Goal: Check status: Check status

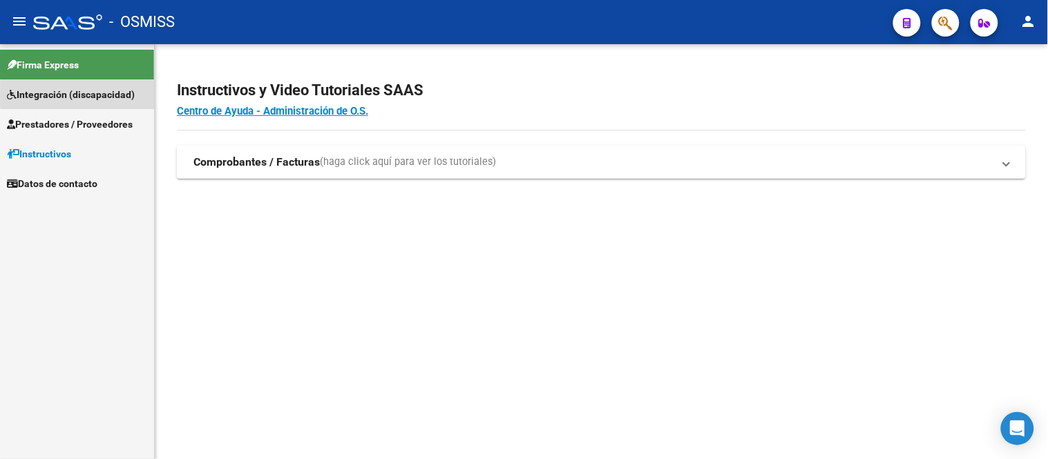
click at [125, 94] on span "Integración (discapacidad)" at bounding box center [71, 94] width 128 height 15
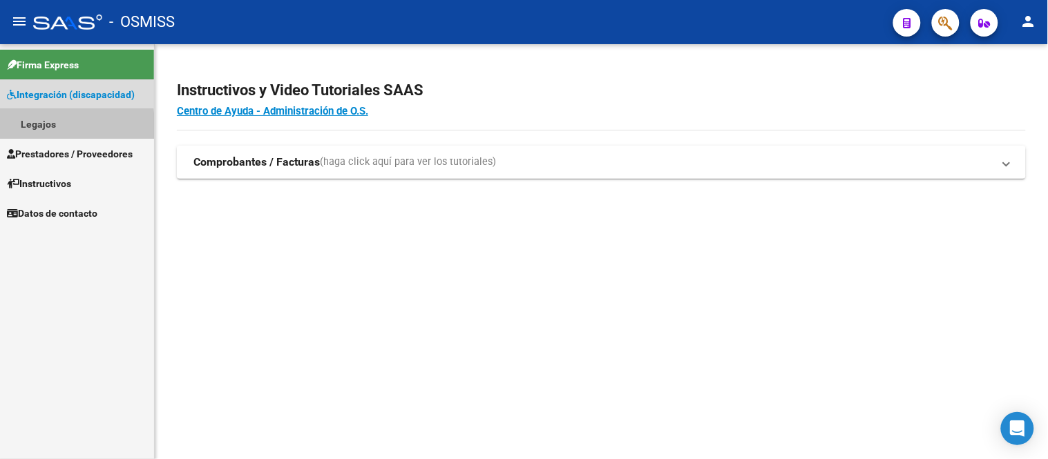
click at [28, 130] on link "Legajos" at bounding box center [77, 124] width 154 height 30
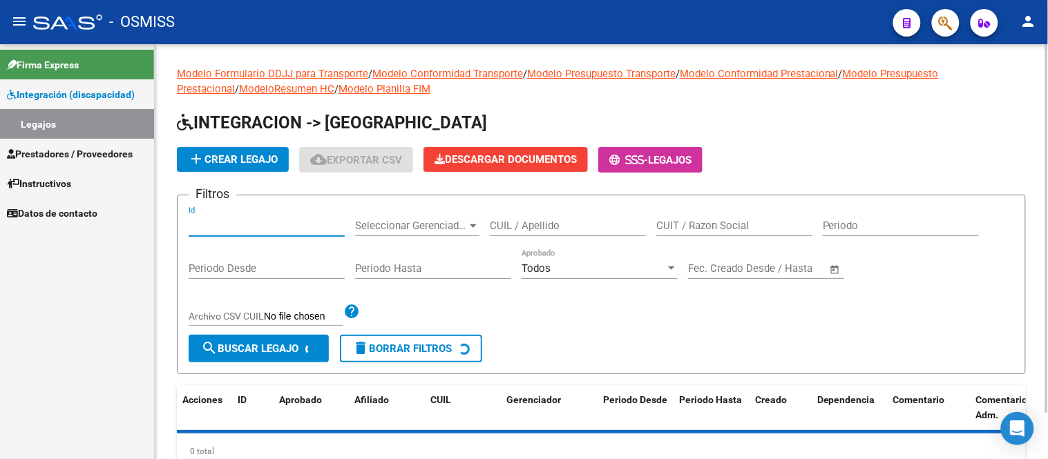
click at [233, 225] on input "Id" at bounding box center [267, 226] width 156 height 12
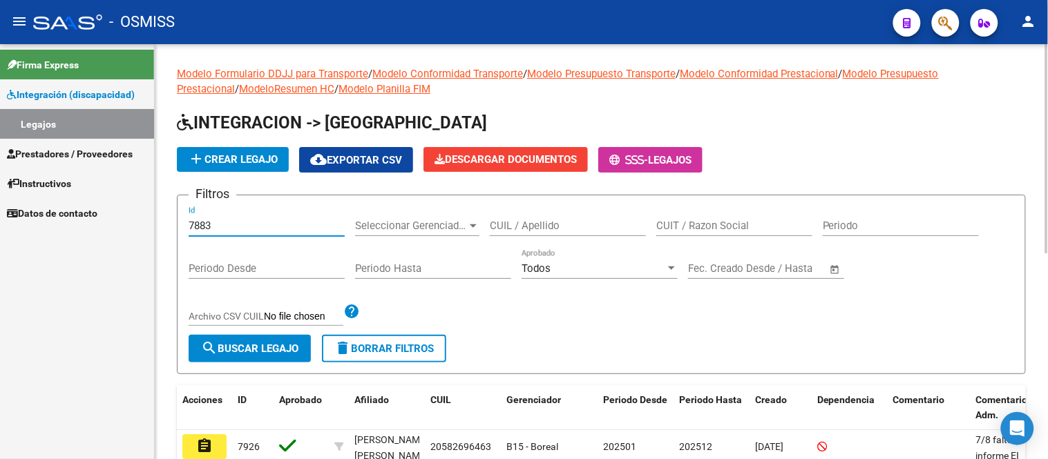
type input "7883"
click at [265, 349] on span "search Buscar Legajo" at bounding box center [249, 349] width 97 height 12
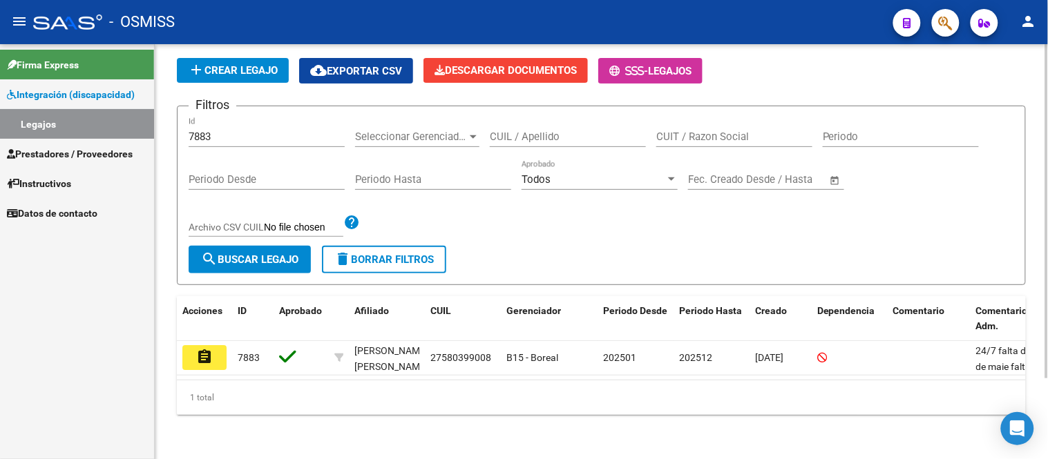
scroll to position [100, 0]
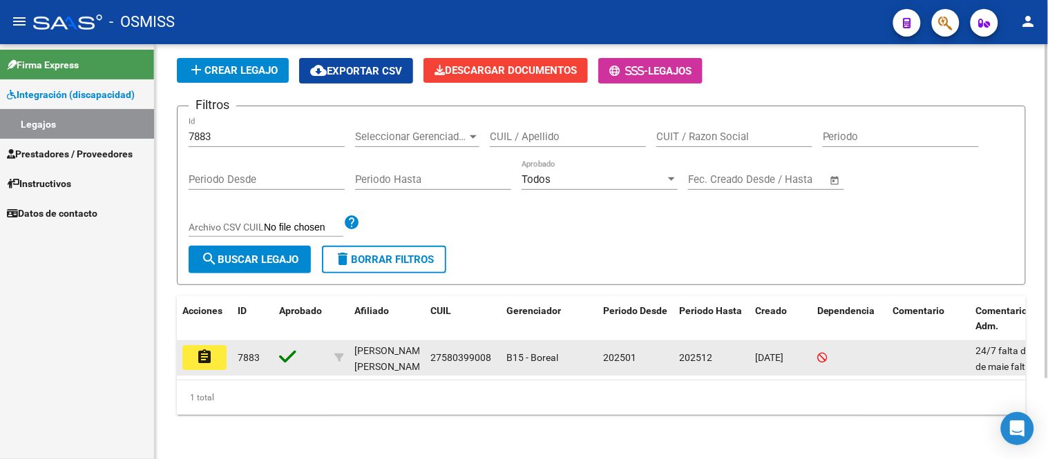
click at [201, 351] on mat-icon "assignment" at bounding box center [204, 357] width 17 height 17
